Goal: Information Seeking & Learning: Learn about a topic

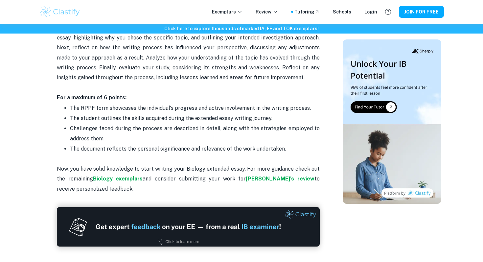
scroll to position [1495, 0]
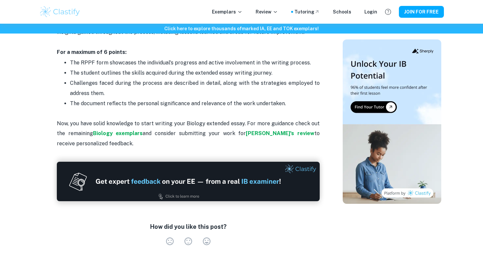
click at [110, 137] on p "Now, you have solid knowledge to start writing your Biology extended essay. For…" at bounding box center [188, 128] width 263 height 40
click at [112, 133] on strong "Biology exemplars" at bounding box center [118, 133] width 50 height 6
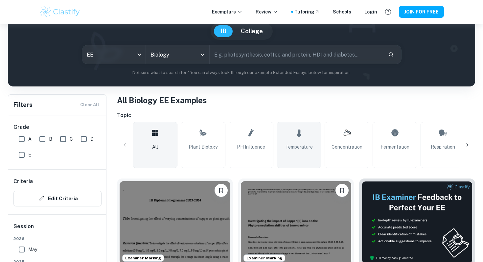
scroll to position [81, 0]
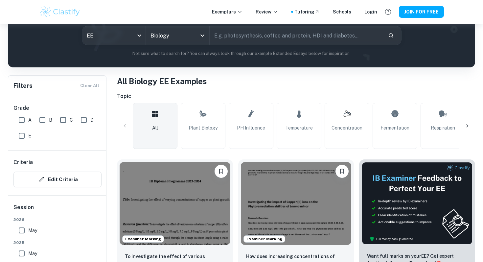
click at [471, 125] on div at bounding box center [467, 126] width 16 height 16
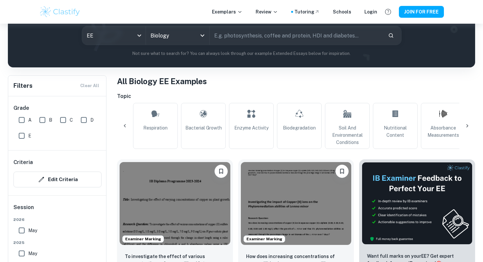
scroll to position [0, 308]
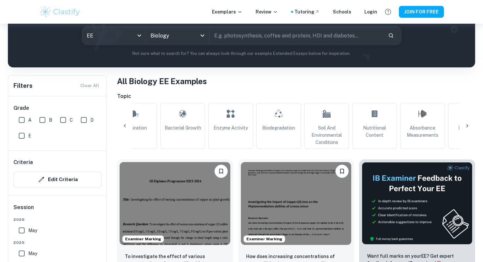
click at [471, 125] on div at bounding box center [467, 126] width 16 height 16
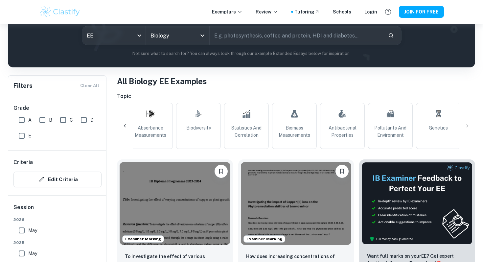
scroll to position [0, 582]
click at [471, 125] on div "All Plant Biology pH Influence Temperature Concentration Fermentation Respirati…" at bounding box center [296, 126] width 358 height 46
click at [119, 126] on div at bounding box center [125, 126] width 16 height 16
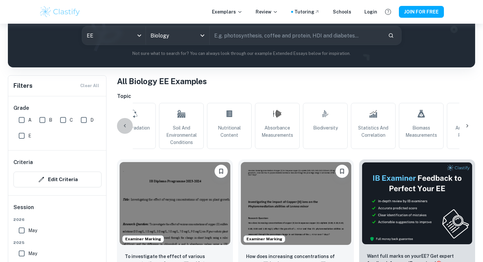
click at [119, 126] on div at bounding box center [125, 126] width 16 height 16
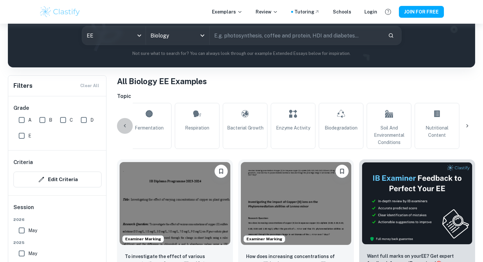
click at [119, 126] on div at bounding box center [125, 126] width 16 height 16
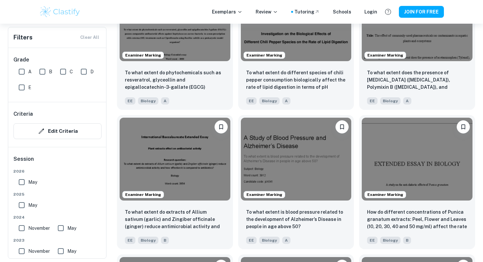
scroll to position [684, 0]
